Goal: Information Seeking & Learning: Check status

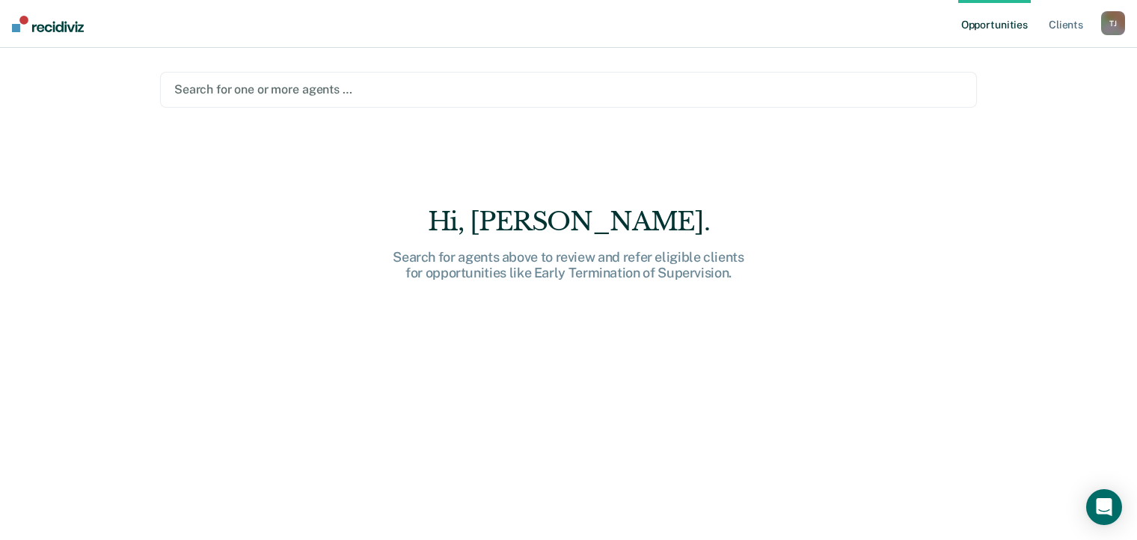
click at [263, 87] on div at bounding box center [568, 89] width 789 height 17
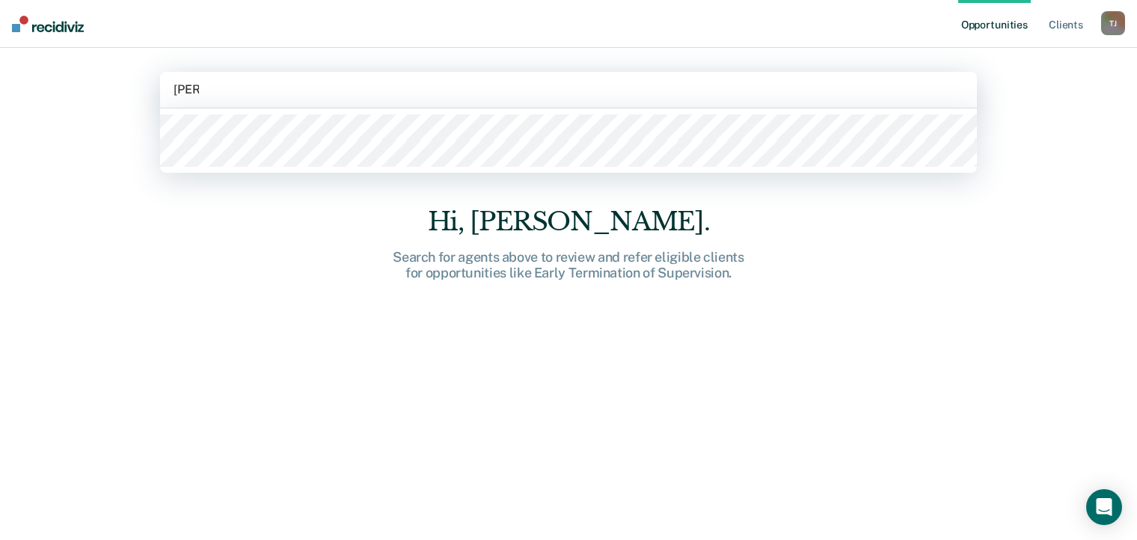
type input "[PERSON_NAME]"
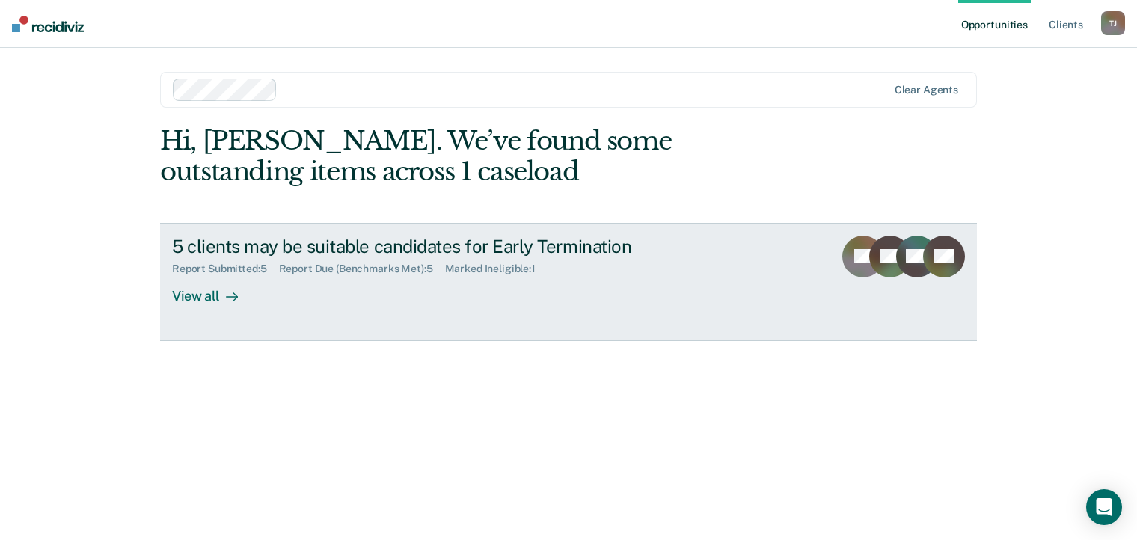
click at [215, 298] on div "View all" at bounding box center [214, 289] width 84 height 29
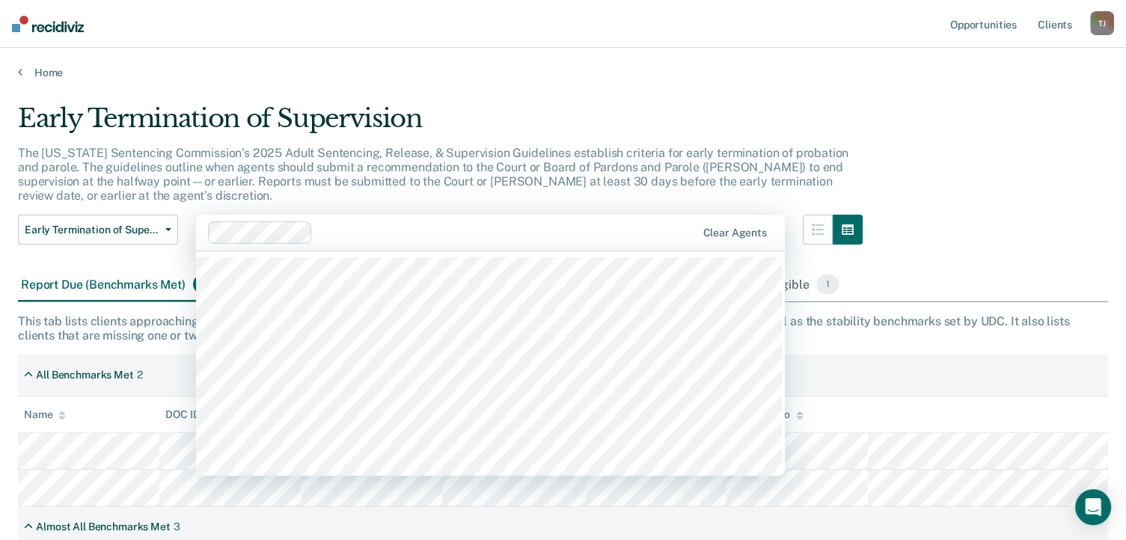
click at [346, 222] on div at bounding box center [452, 233] width 489 height 22
click at [404, 158] on p "The [US_STATE] Sentencing Commission’s 2025 Adult Sentencing, Release, & Superv…" at bounding box center [433, 175] width 831 height 58
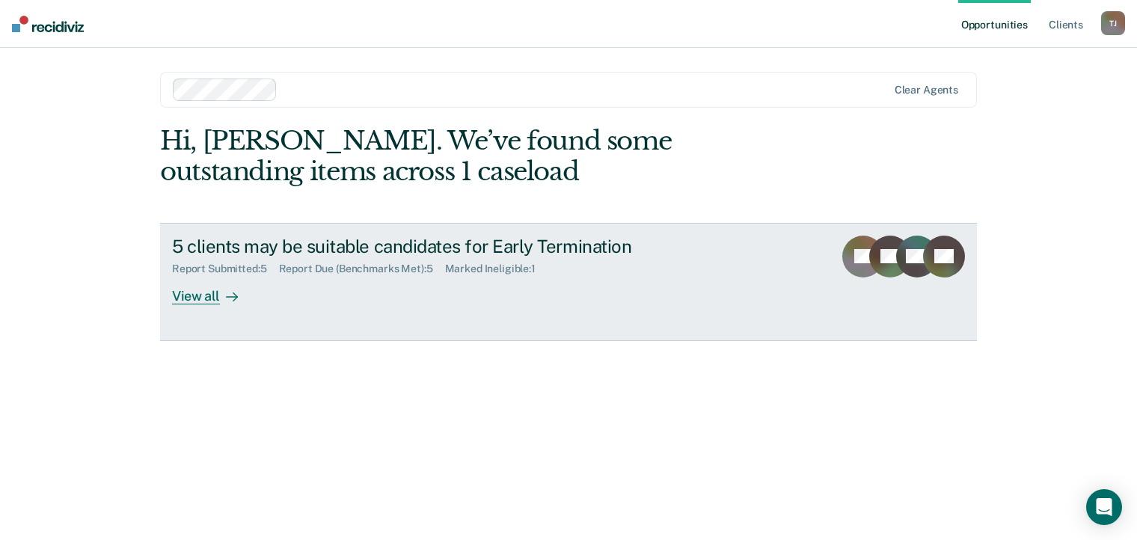
click at [198, 299] on div "View all" at bounding box center [214, 289] width 84 height 29
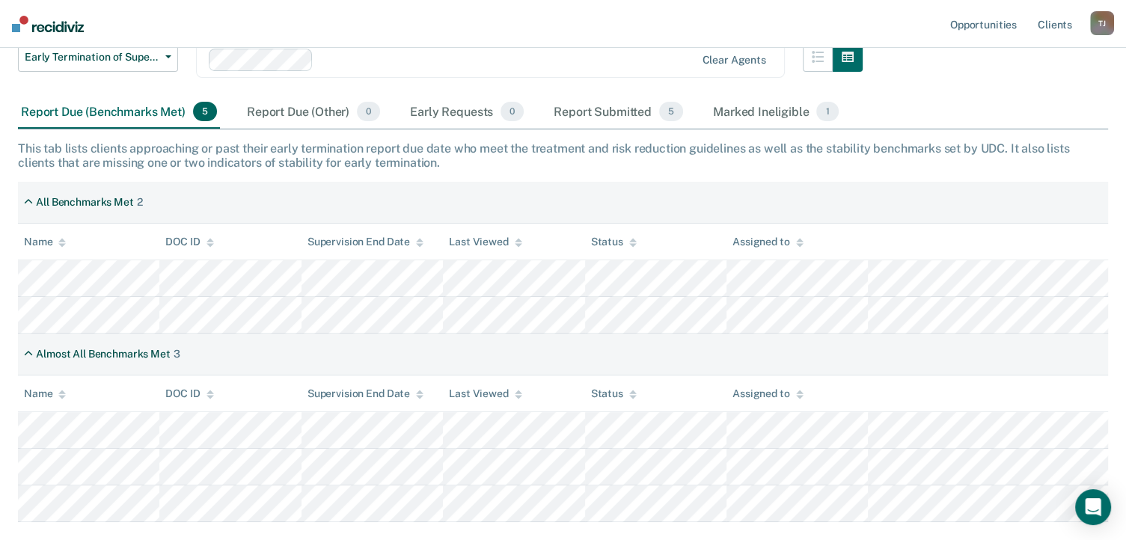
scroll to position [176, 0]
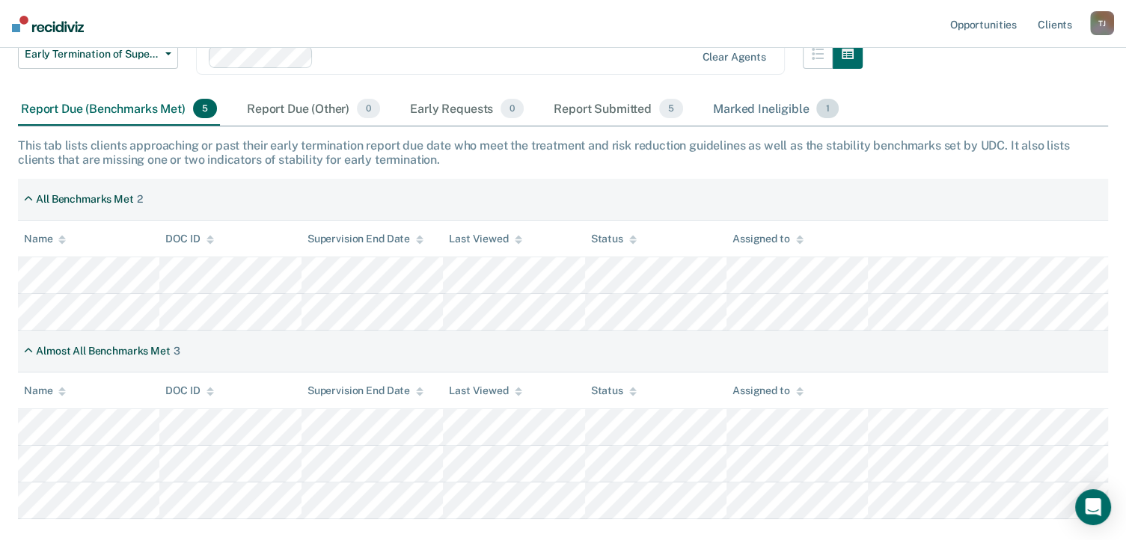
click at [766, 106] on div "Marked Ineligible 1" at bounding box center [776, 109] width 132 height 33
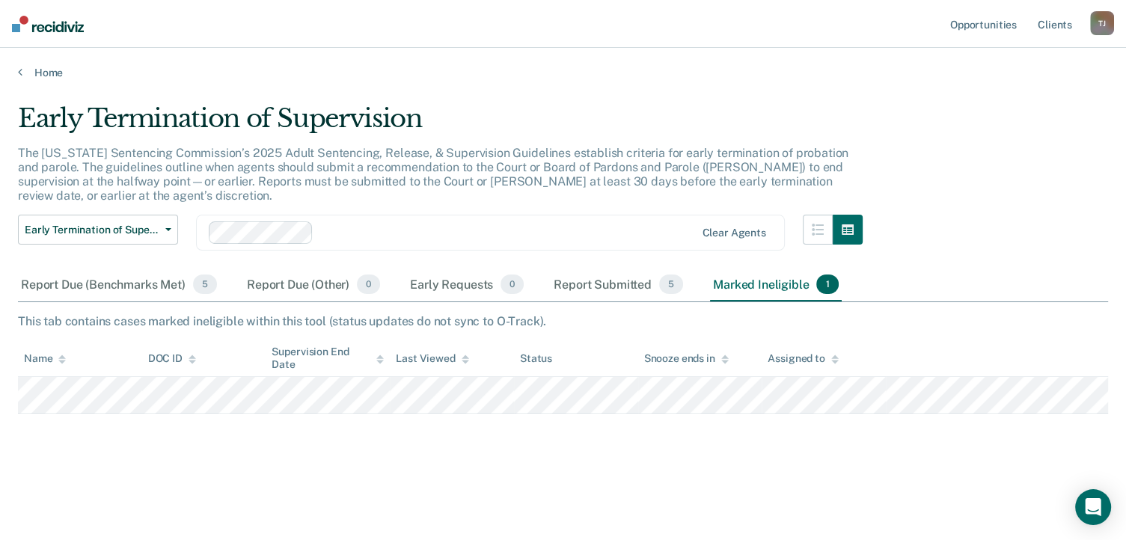
scroll to position [0, 0]
click at [50, 71] on link "Home" at bounding box center [569, 72] width 1102 height 13
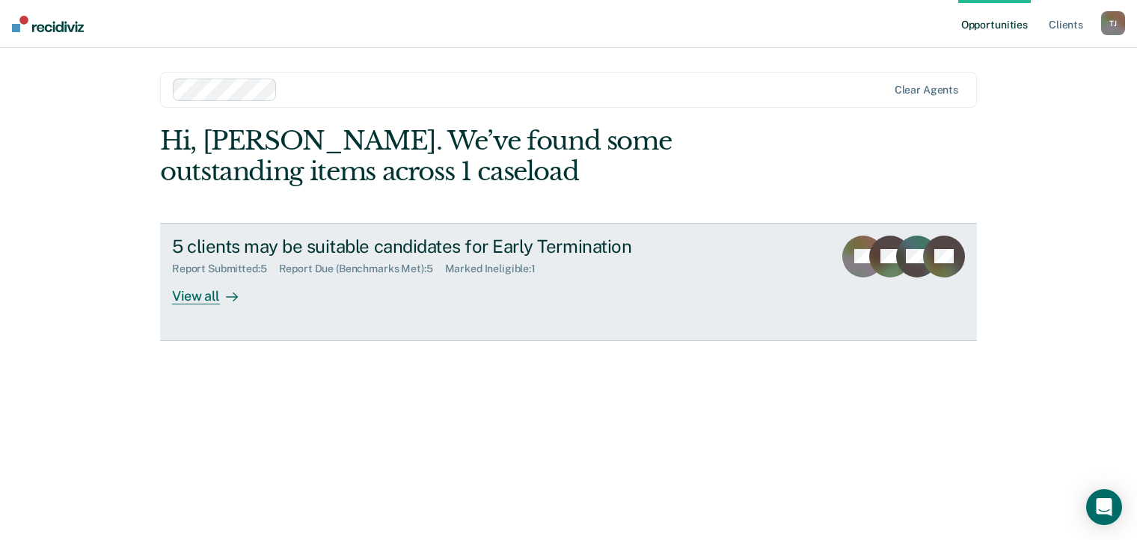
click at [206, 297] on div "View all" at bounding box center [214, 289] width 84 height 29
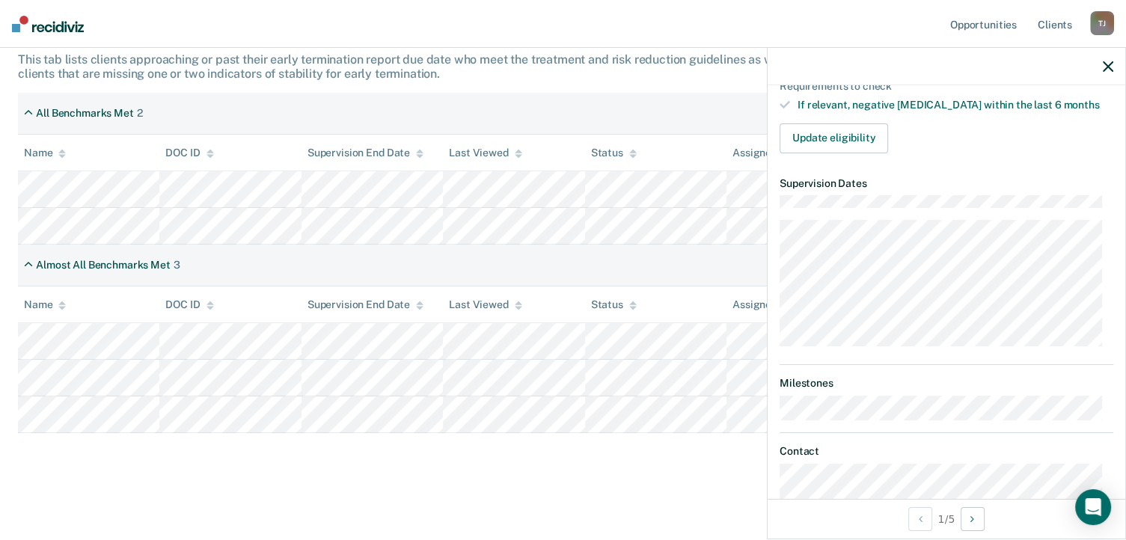
scroll to position [314, 0]
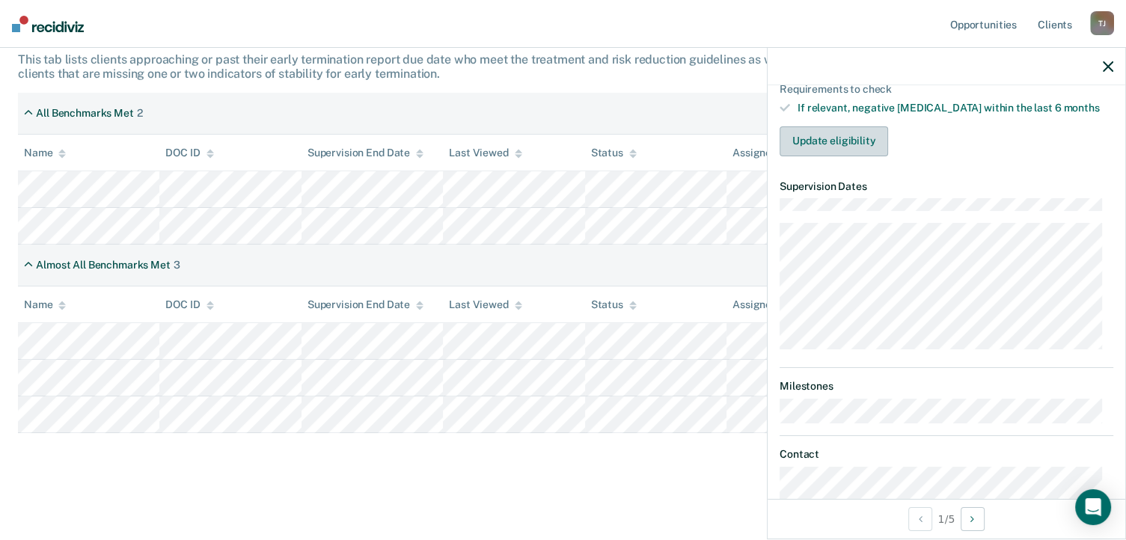
click at [814, 126] on button "Update eligibility" at bounding box center [834, 141] width 109 height 30
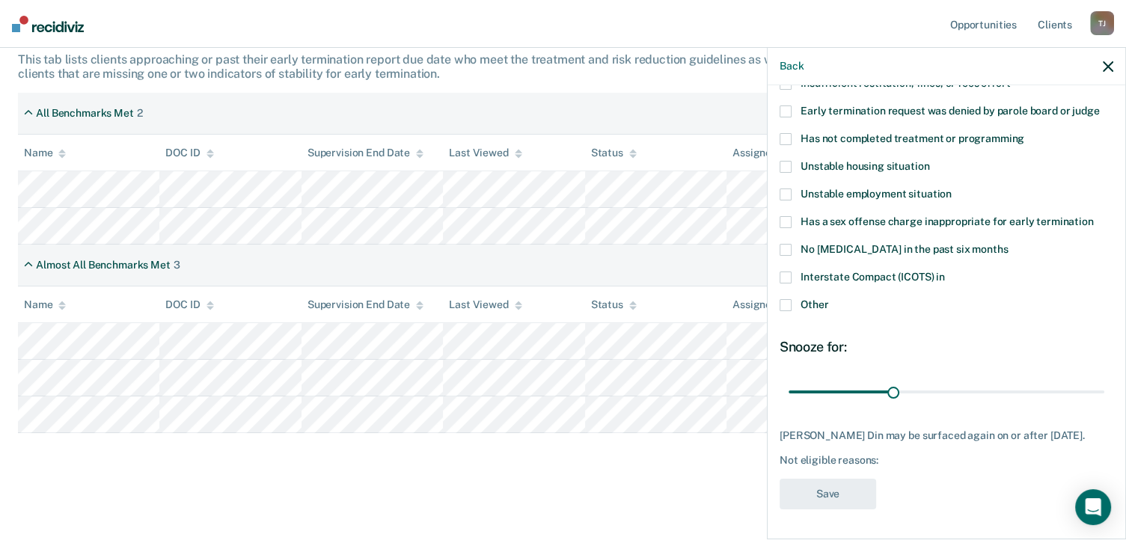
scroll to position [147, 0]
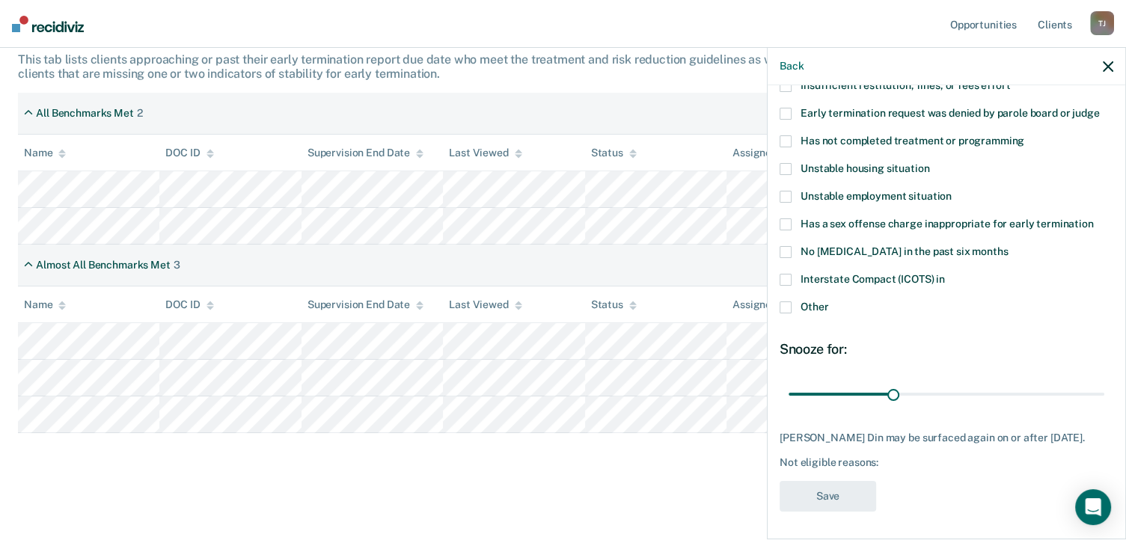
click at [786, 303] on span at bounding box center [786, 308] width 12 height 12
click at [828, 302] on input "Other" at bounding box center [828, 302] width 0 height 0
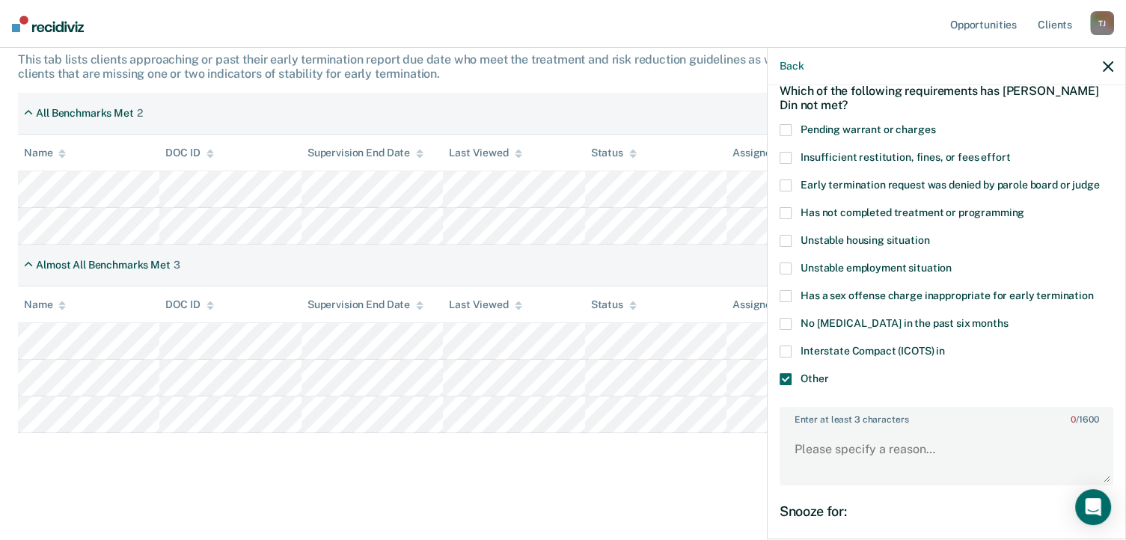
scroll to position [75, 0]
click at [843, 183] on span "Early termination request was denied by parole board or judge" at bounding box center [950, 185] width 299 height 12
click at [1099, 180] on input "Early termination request was denied by parole board or judge" at bounding box center [1099, 180] width 0 height 0
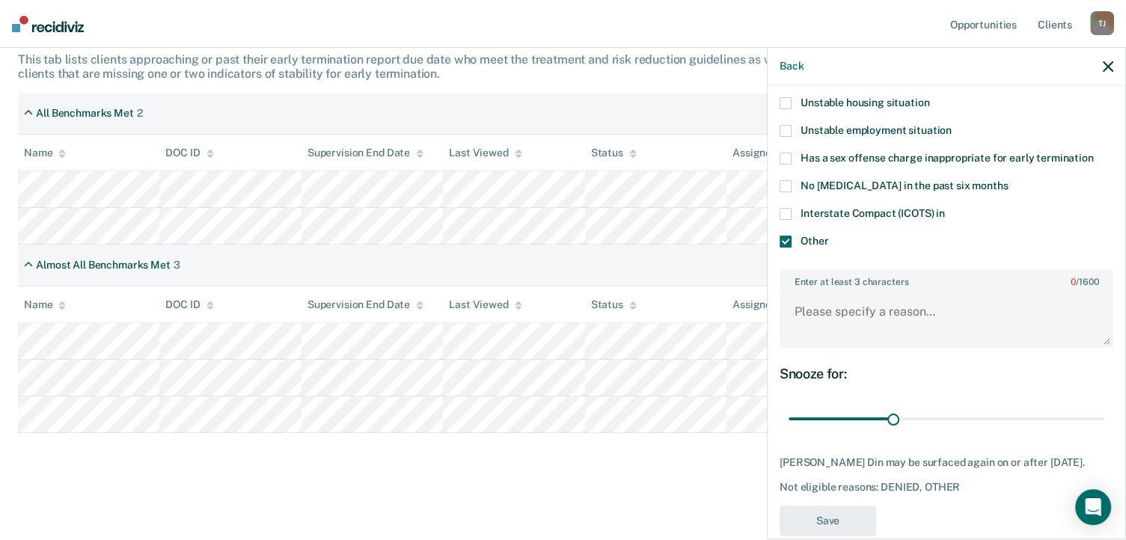
scroll to position [236, 0]
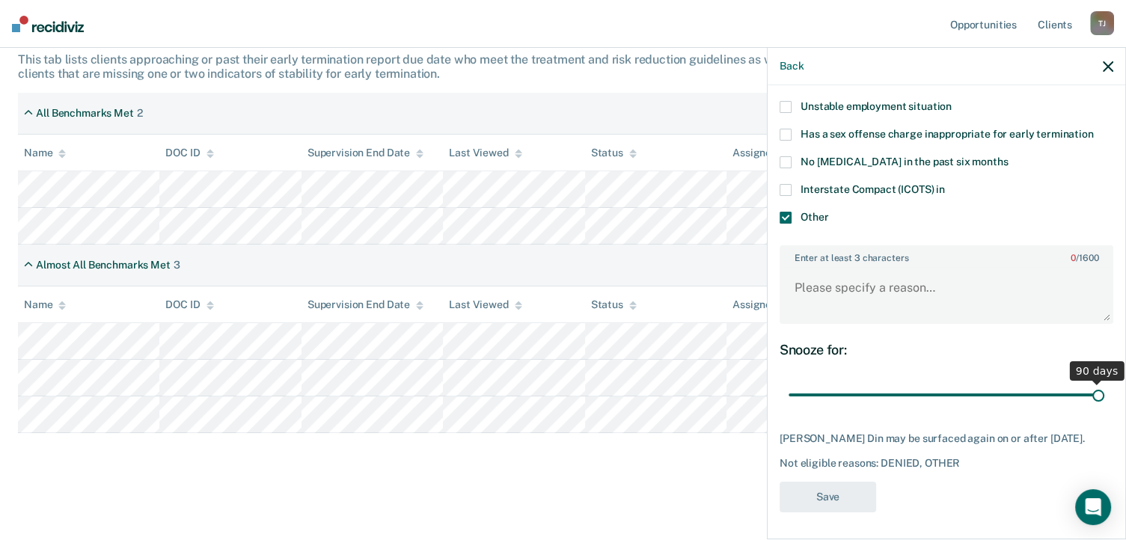
drag, startPoint x: 887, startPoint y: 391, endPoint x: 1114, endPoint y: 413, distance: 228.5
type input "90"
click at [1105, 409] on input "range" at bounding box center [947, 395] width 316 height 26
click at [1109, 68] on icon "button" at bounding box center [1108, 66] width 10 height 10
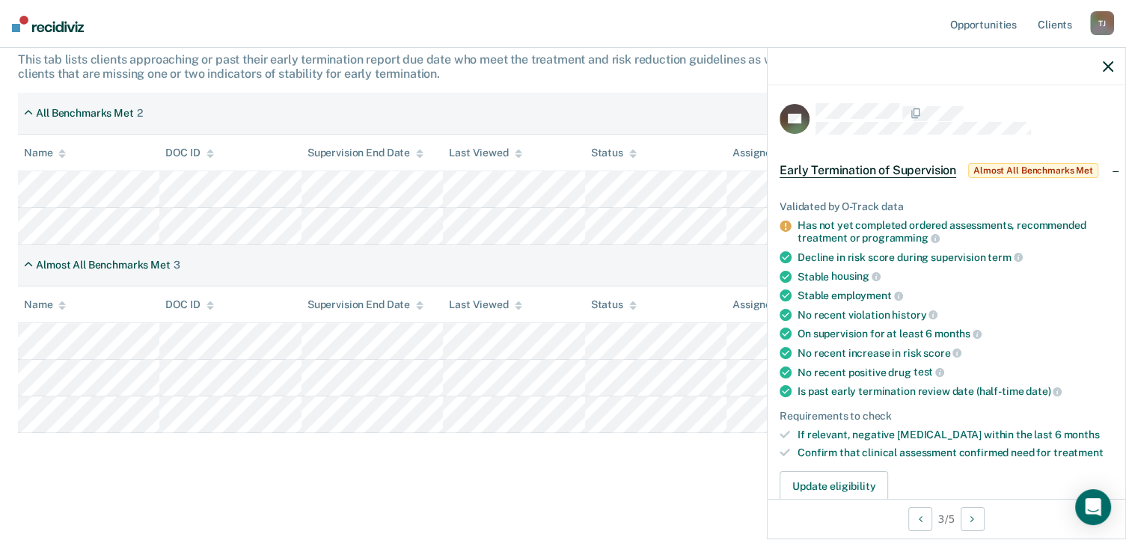
click at [503, 111] on div "All Benchmarks Met 2" at bounding box center [563, 114] width 1090 height 42
click at [626, 271] on div "Almost All Benchmarks Met 3" at bounding box center [563, 266] width 1090 height 42
click at [1110, 67] on icon "button" at bounding box center [1108, 66] width 10 height 10
click at [1109, 67] on icon "button" at bounding box center [1108, 66] width 10 height 10
click at [1113, 64] on icon "button" at bounding box center [1108, 66] width 10 height 10
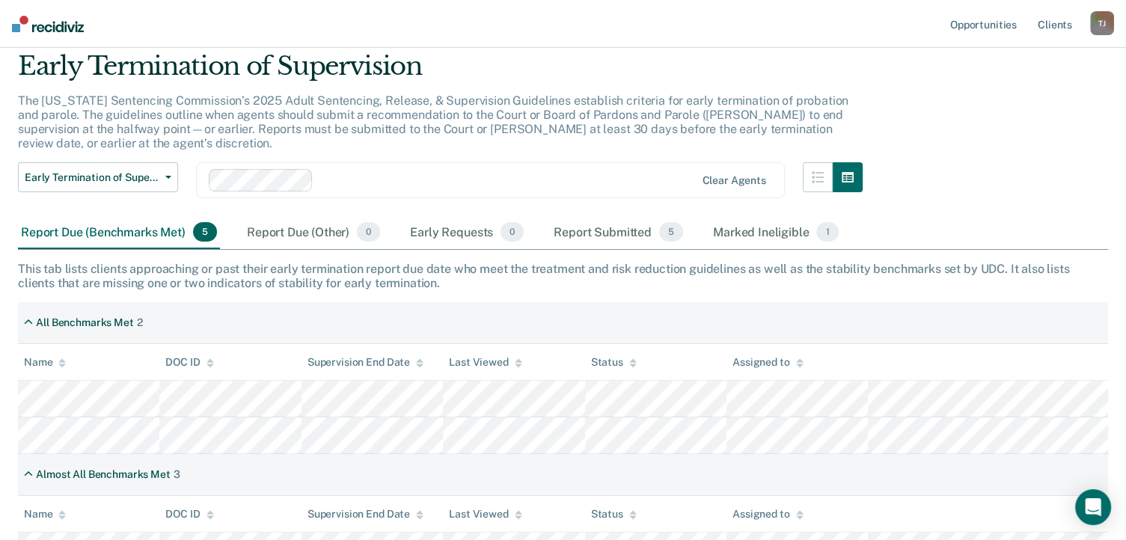
scroll to position [0, 0]
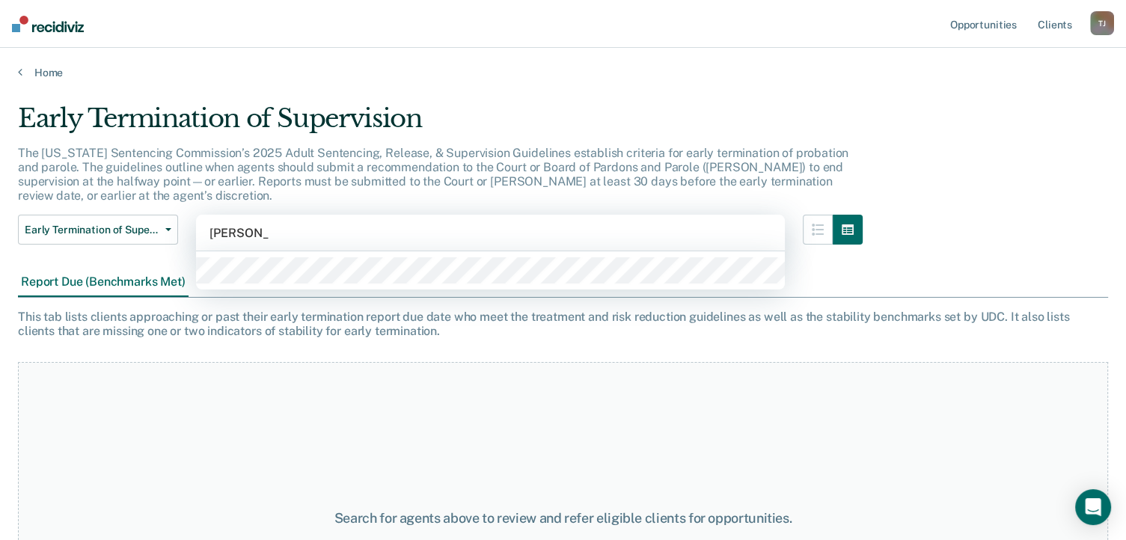
type input "[PERSON_NAME]"
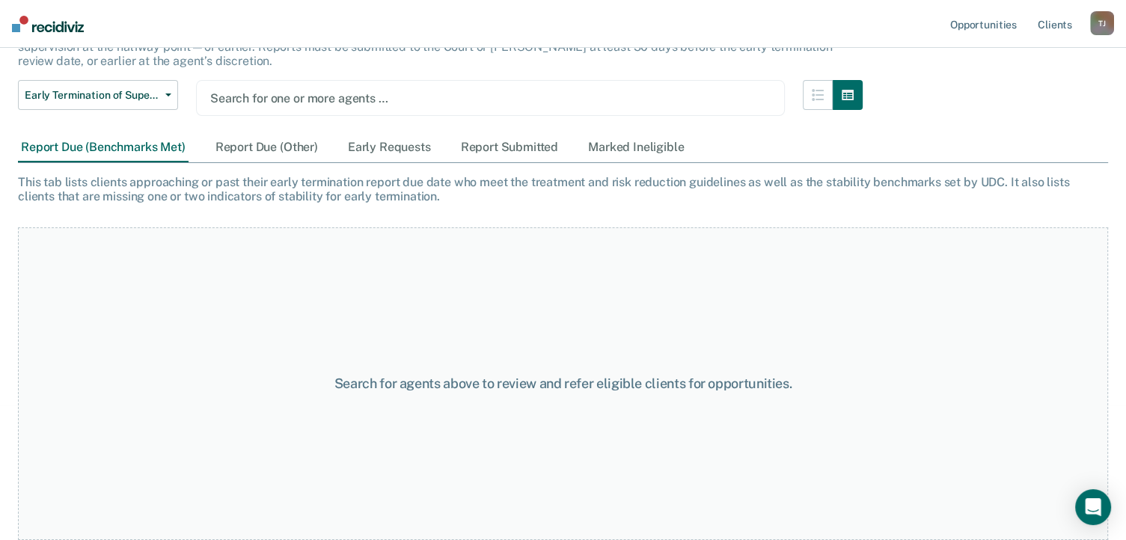
scroll to position [133, 0]
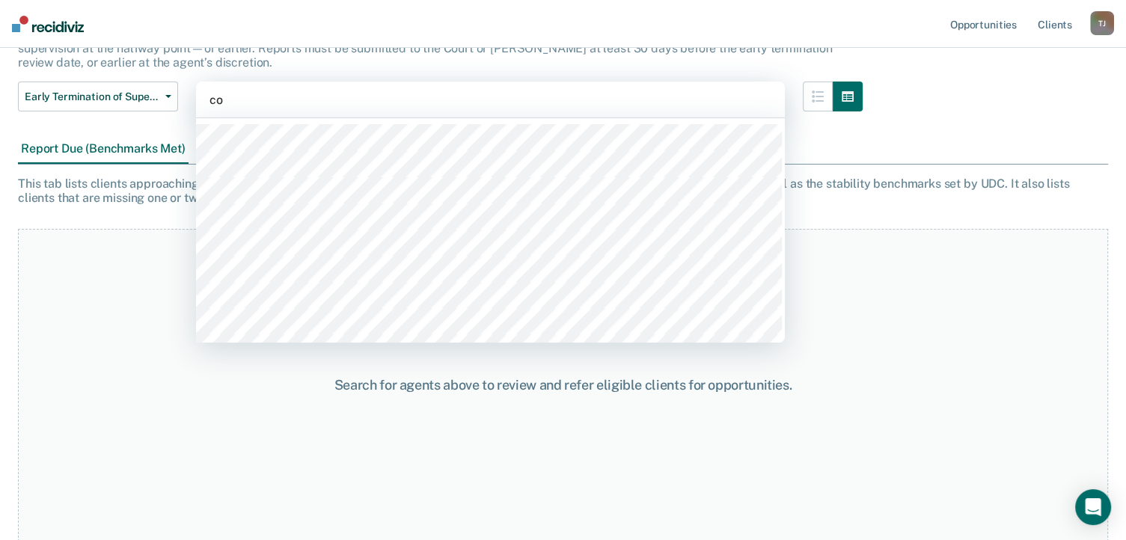
type input "cod"
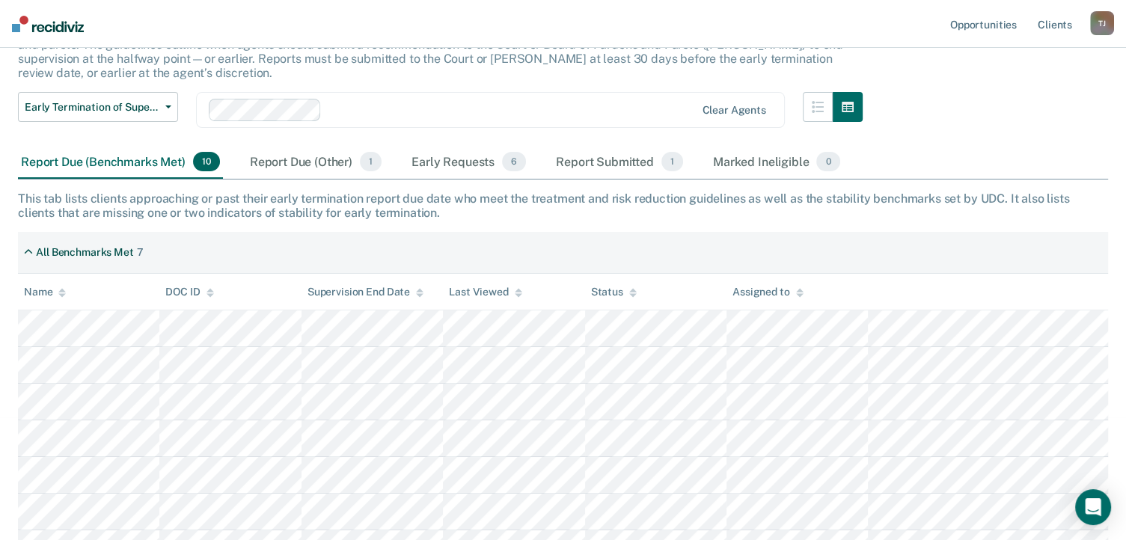
scroll to position [191, 0]
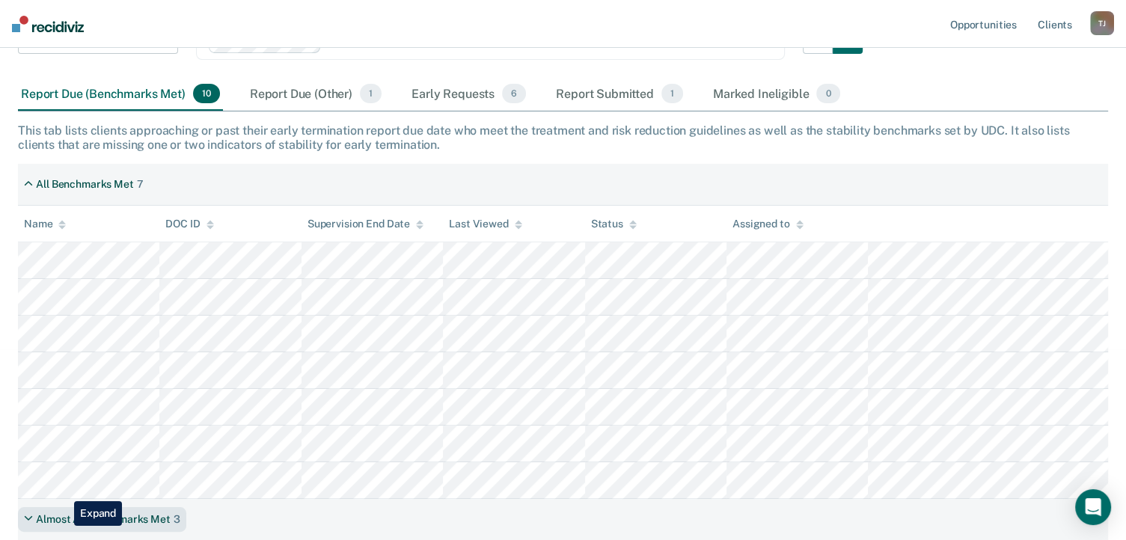
click at [63, 526] on div "Almost All Benchmarks Met 3" at bounding box center [102, 519] width 168 height 25
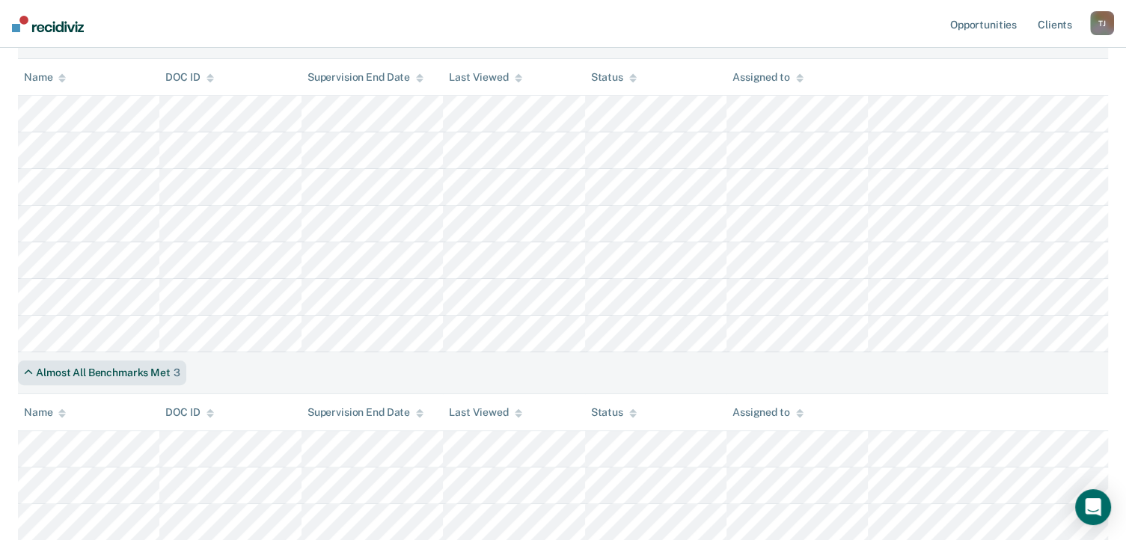
scroll to position [0, 0]
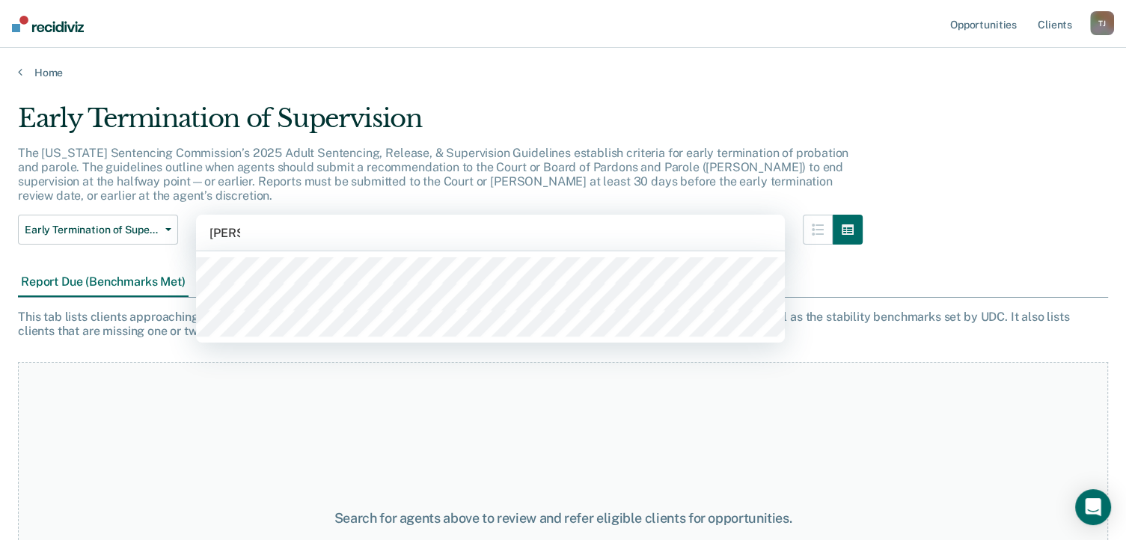
type input "[PERSON_NAME]"
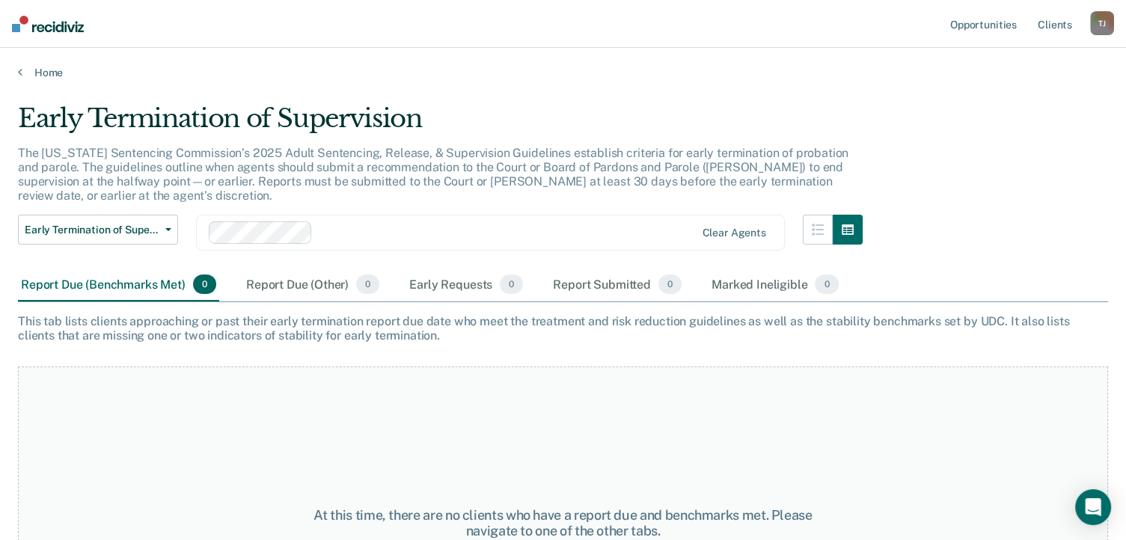
scroll to position [138, 0]
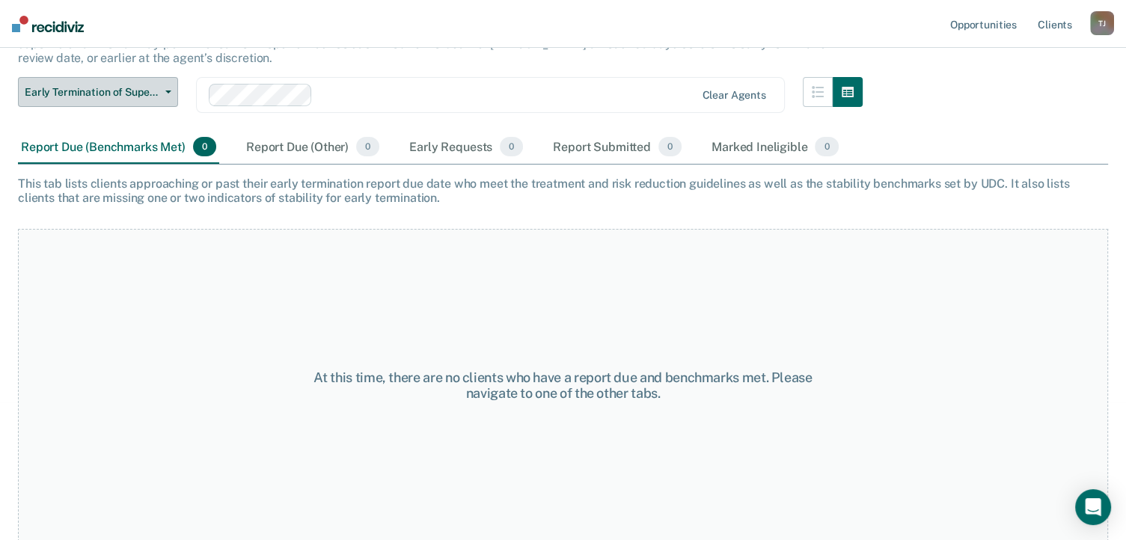
click at [165, 97] on button "Early Termination of Supervision" at bounding box center [98, 92] width 160 height 30
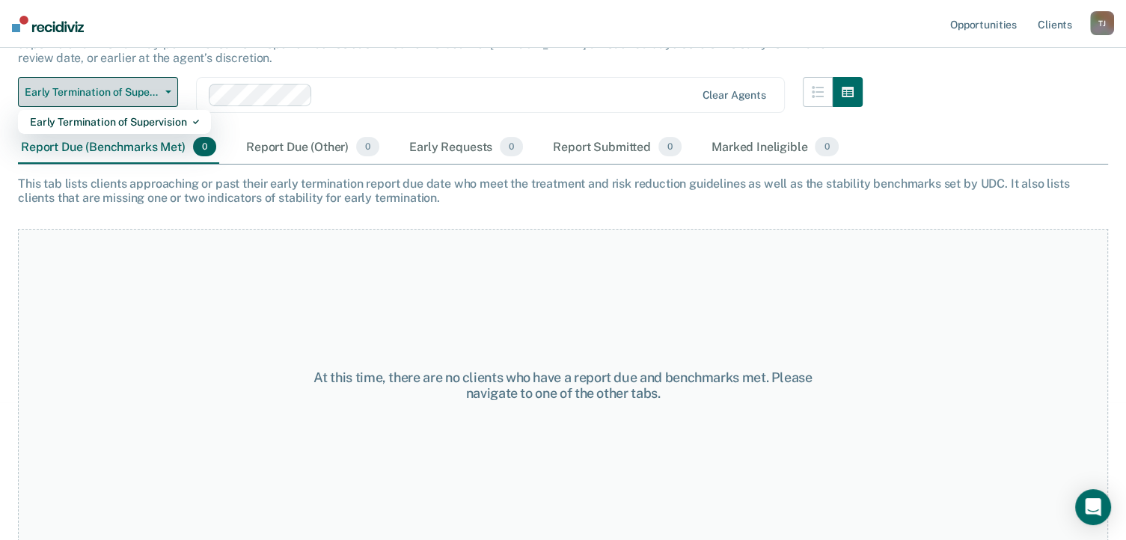
click at [165, 97] on button "Early Termination of Supervision" at bounding box center [98, 92] width 160 height 30
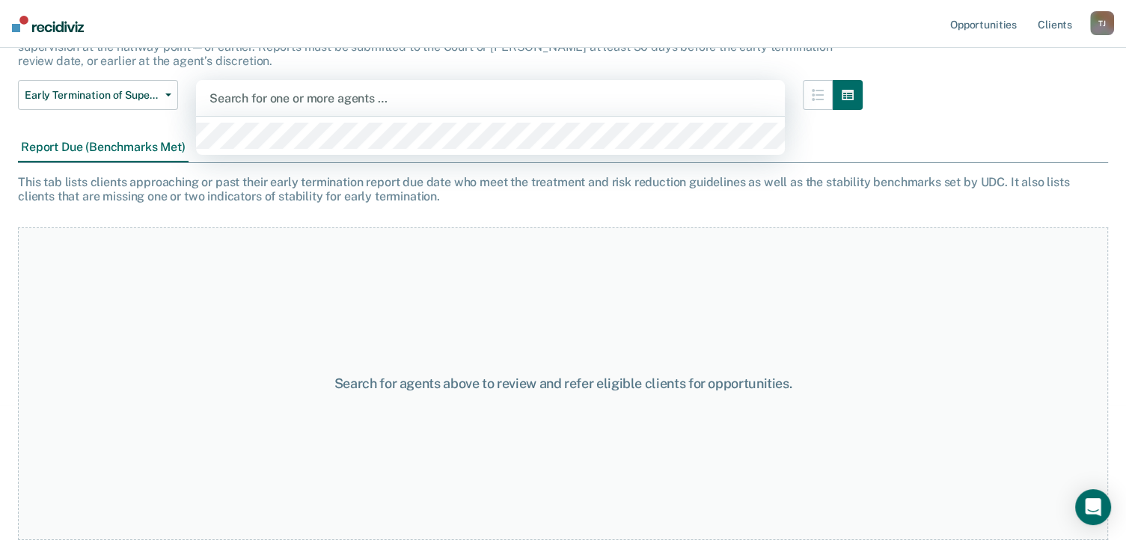
scroll to position [133, 0]
type input "[PERSON_NAME]"
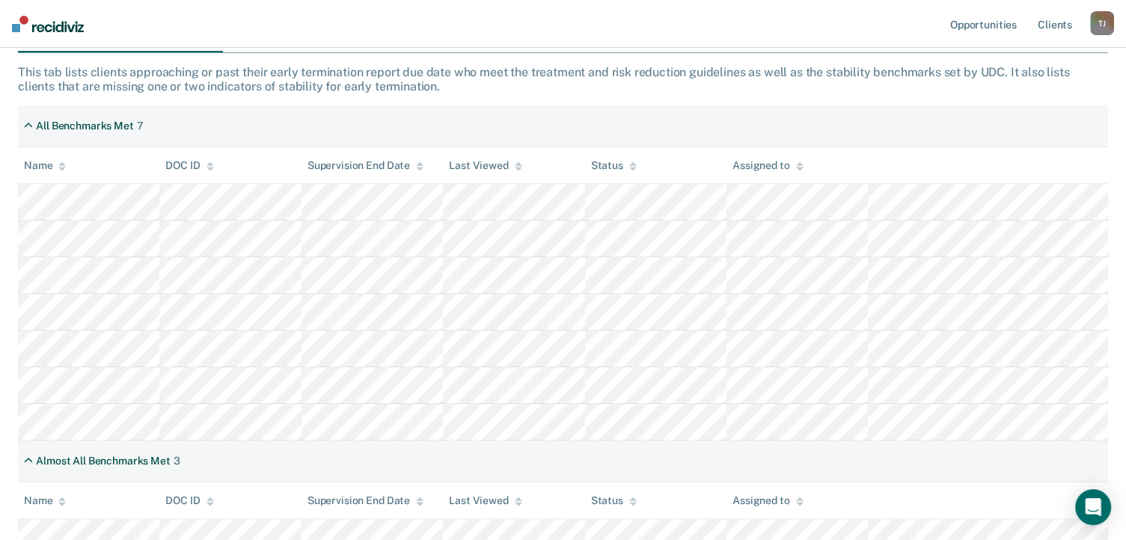
scroll to position [248, 0]
